Goal: Task Accomplishment & Management: Manage account settings

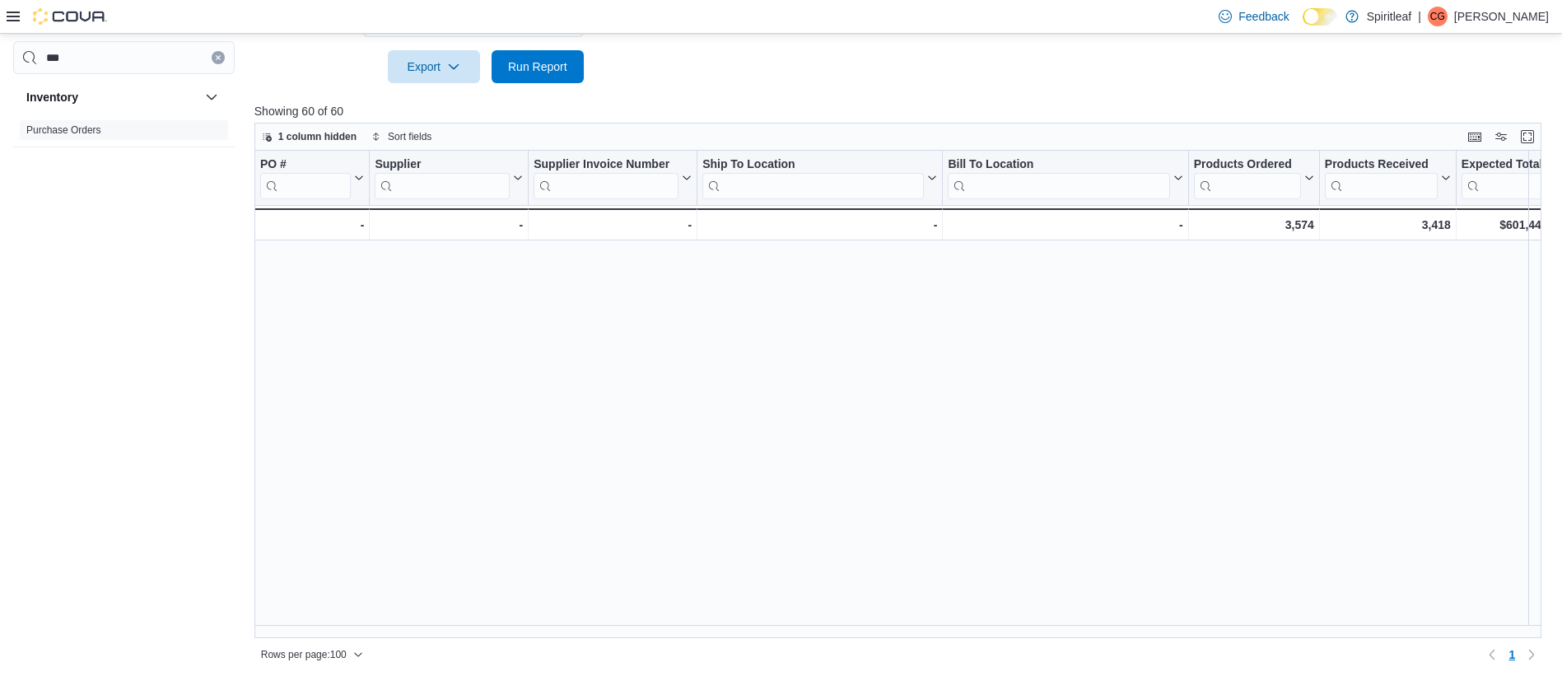
scroll to position [1008, 560]
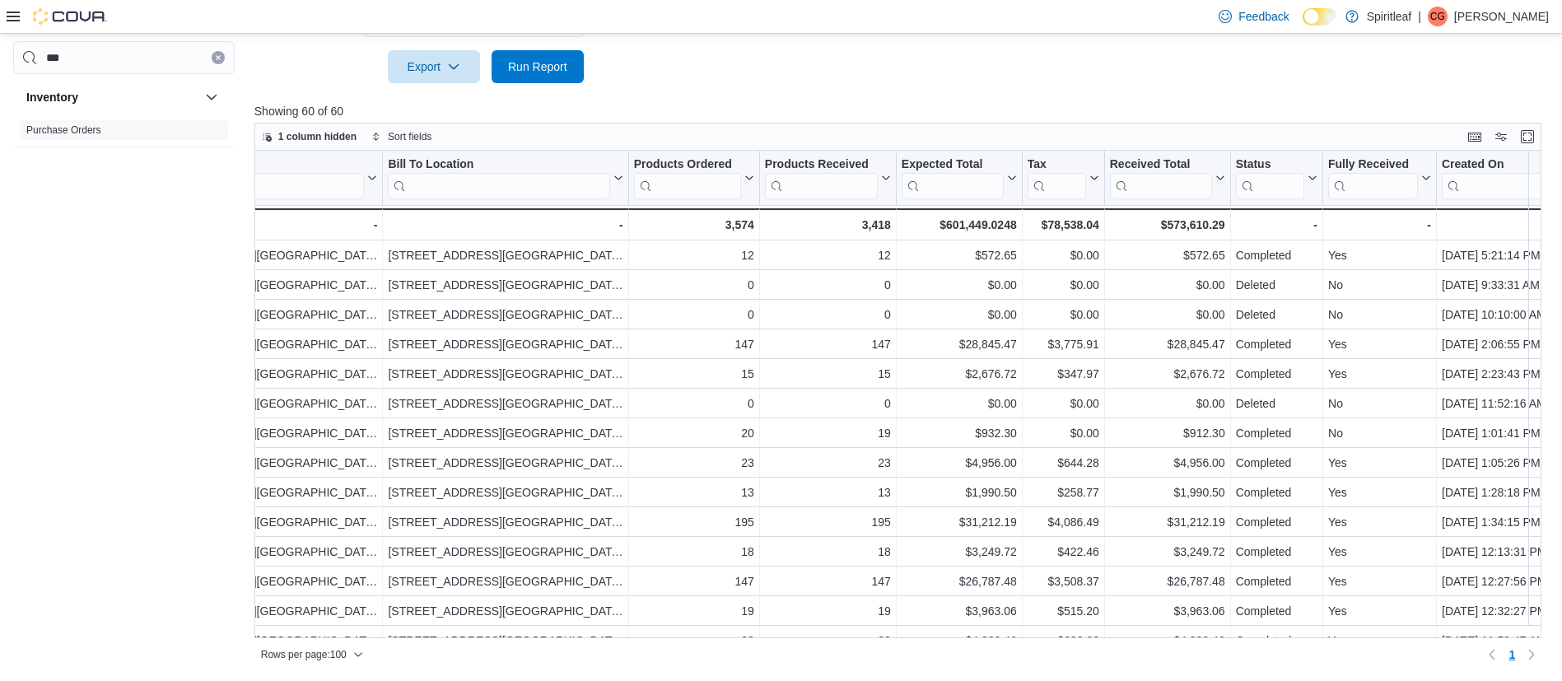
click at [217, 59] on icon "Clear input" at bounding box center [218, 57] width 7 height 7
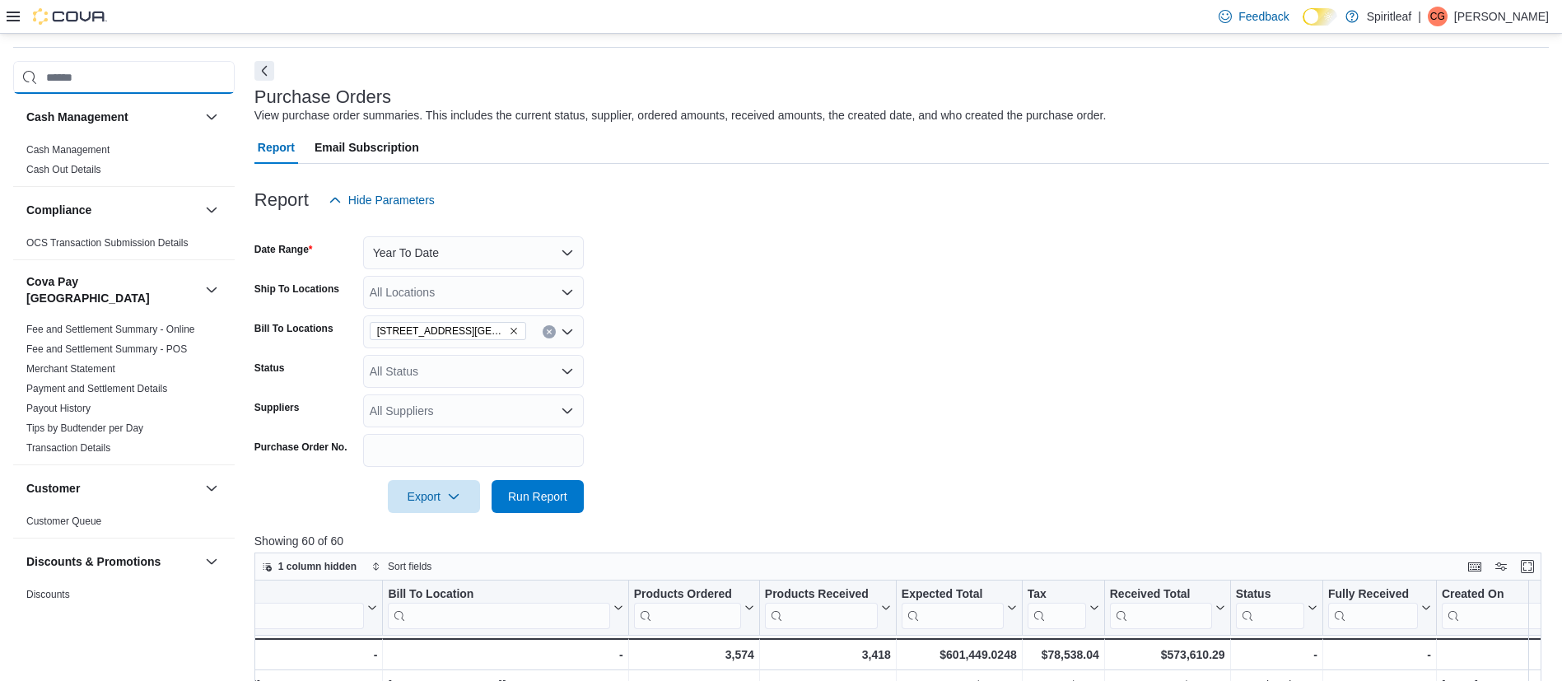
scroll to position [0, 0]
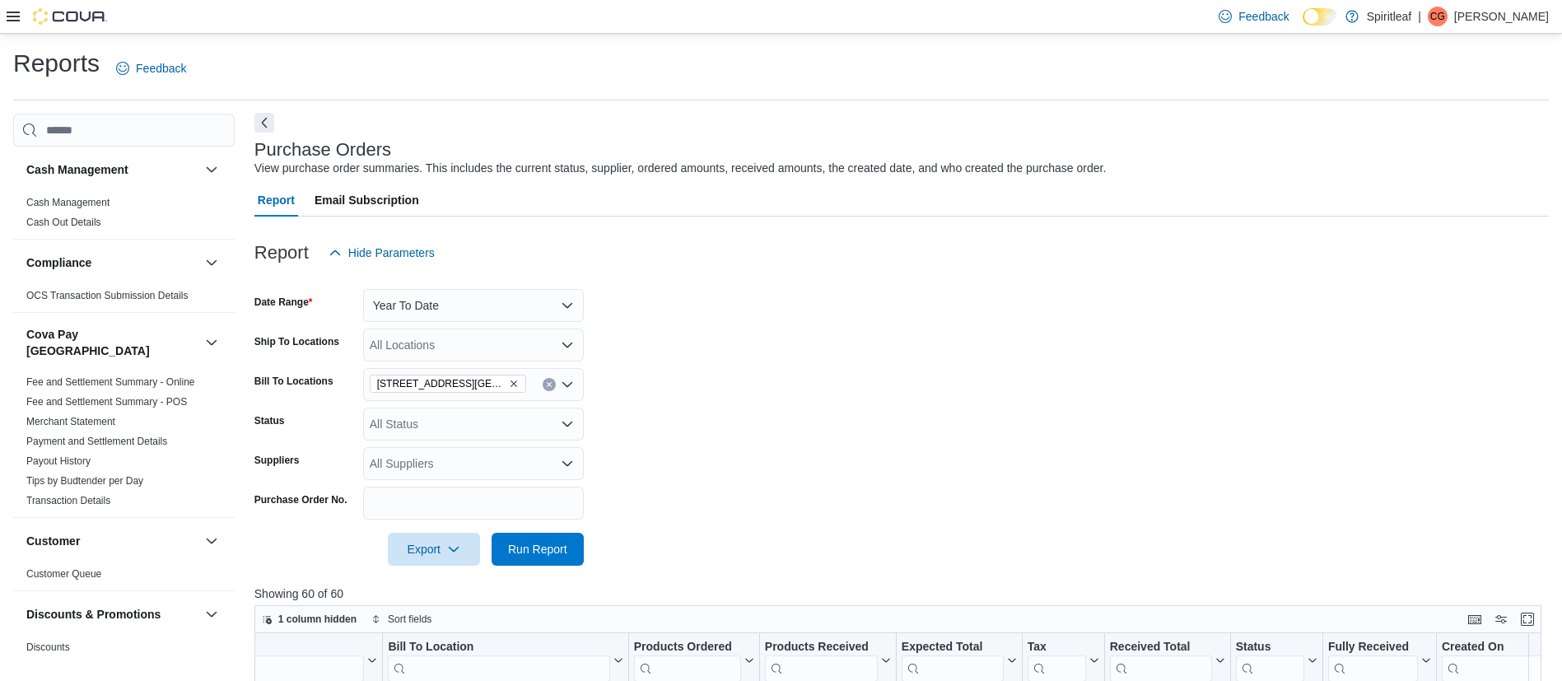
click at [262, 118] on button "Next" at bounding box center [264, 123] width 20 height 20
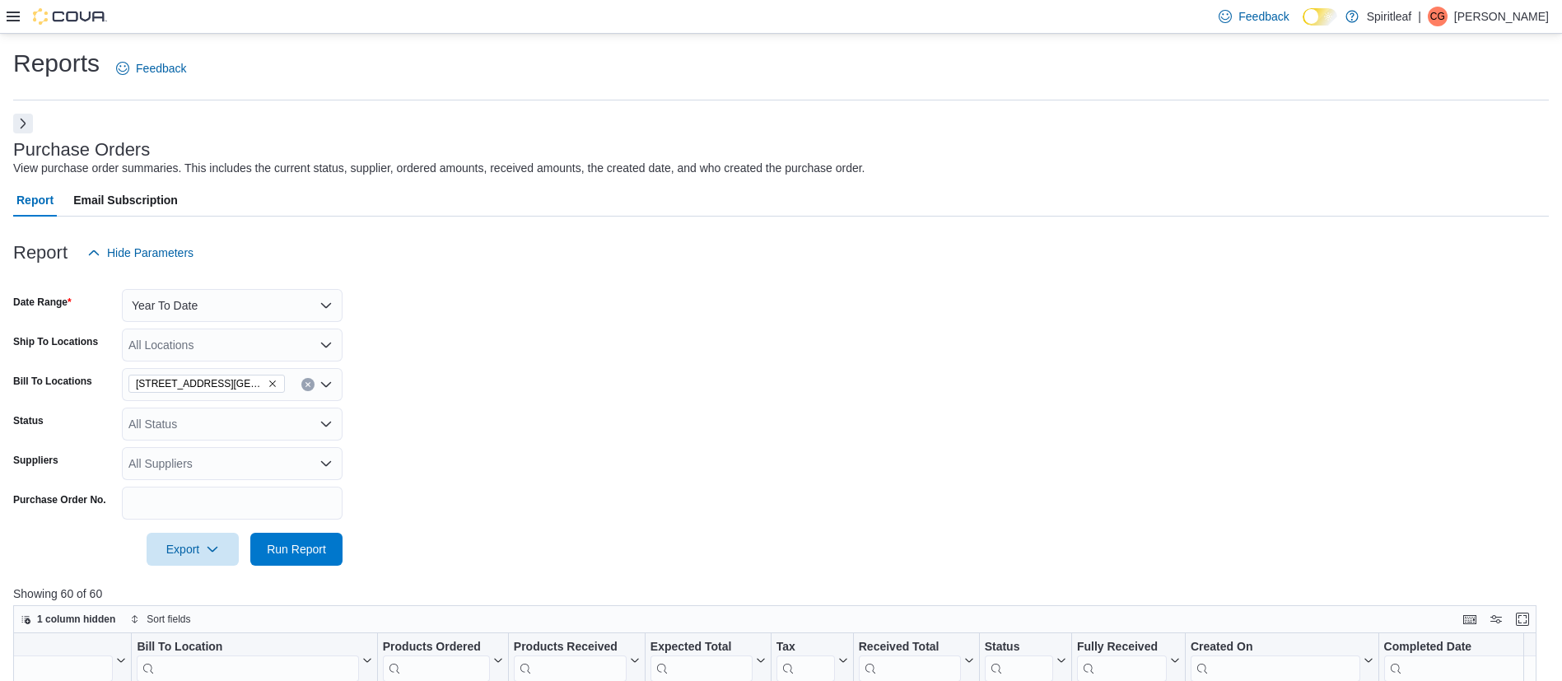
click at [1553, 8] on div "Feedback Dark Mode Spiritleaf | CG Clayton G" at bounding box center [1381, 16] width 350 height 33
click at [1516, 22] on p "Clayton G" at bounding box center [1501, 17] width 95 height 20
click at [1429, 164] on span "Sign Out" at bounding box center [1443, 159] width 44 height 16
